Goal: Information Seeking & Learning: Learn about a topic

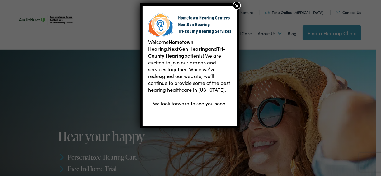
click at [235, 4] on button "×" at bounding box center [237, 6] width 8 height 8
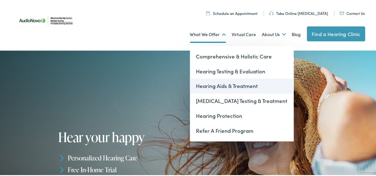
click at [202, 84] on link "Hearing Aids & Treatment" at bounding box center [242, 85] width 104 height 15
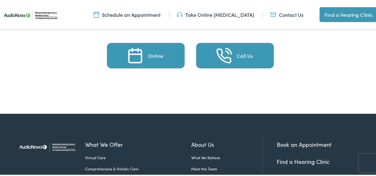
scroll to position [2457, 0]
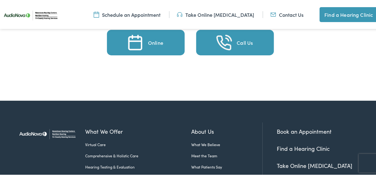
click at [36, 137] on img at bounding box center [47, 133] width 65 height 23
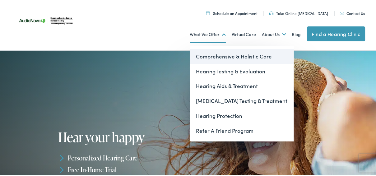
click at [208, 56] on link "Comprehensive & Holistic Care" at bounding box center [242, 55] width 104 height 15
